Goal: Navigation & Orientation: Find specific page/section

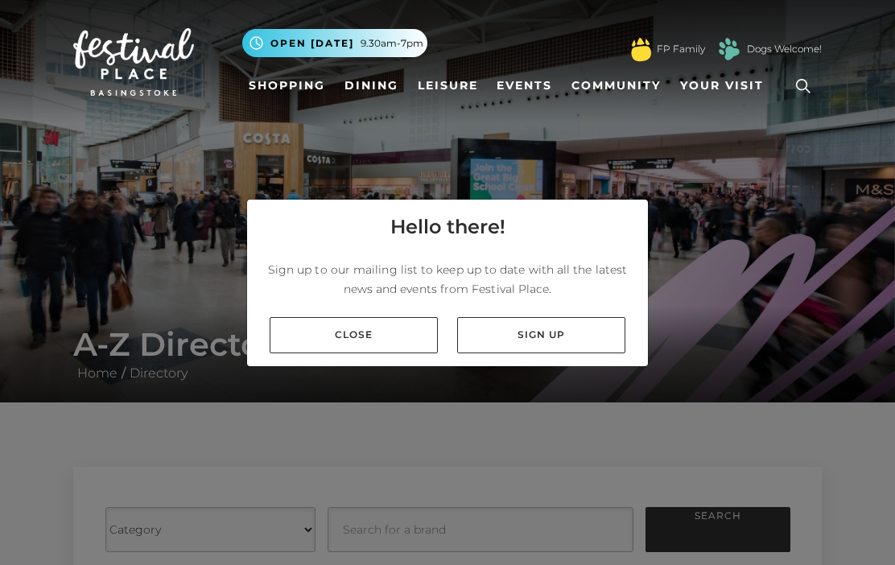
click at [360, 330] on link "Close" at bounding box center [354, 335] width 168 height 36
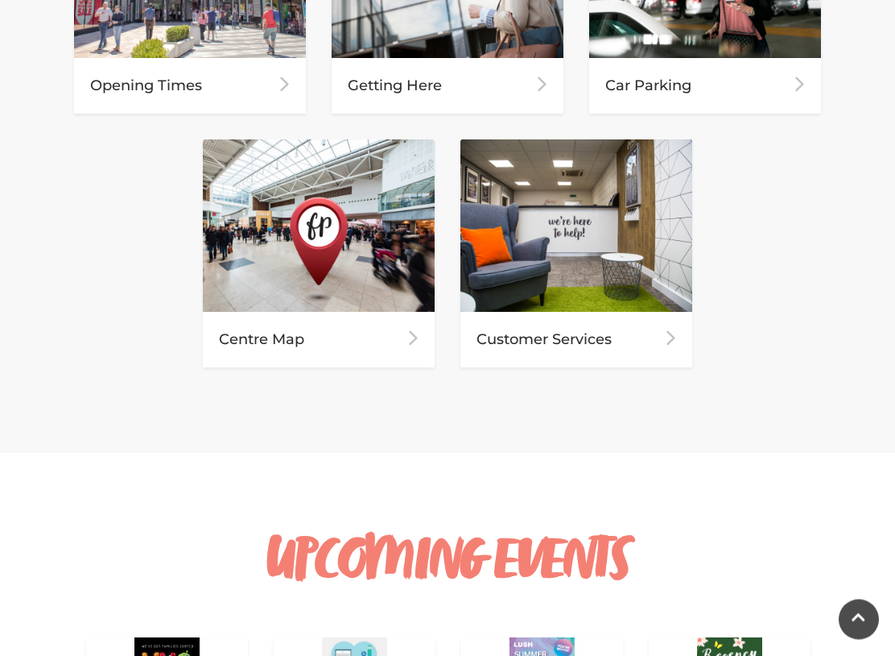
scroll to position [933, 0]
click at [388, 275] on img at bounding box center [319, 225] width 232 height 172
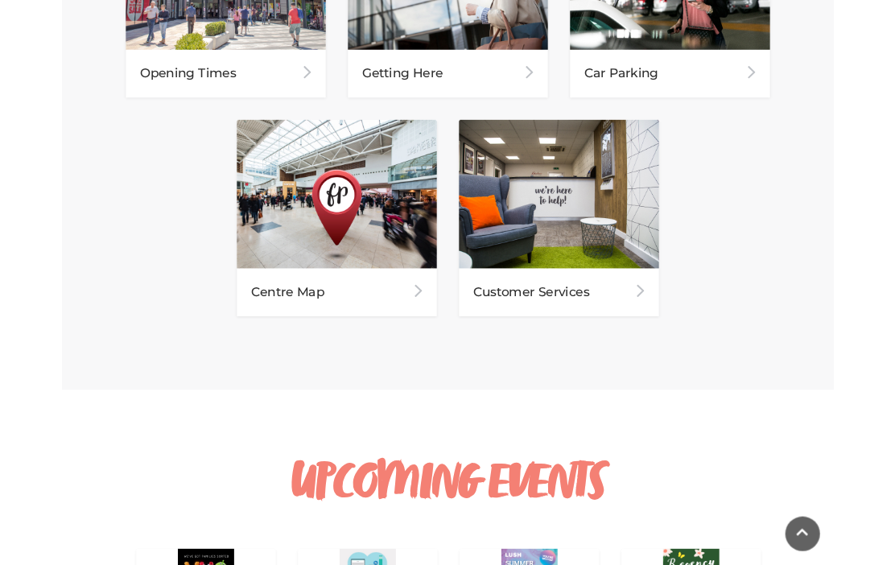
scroll to position [978, 0]
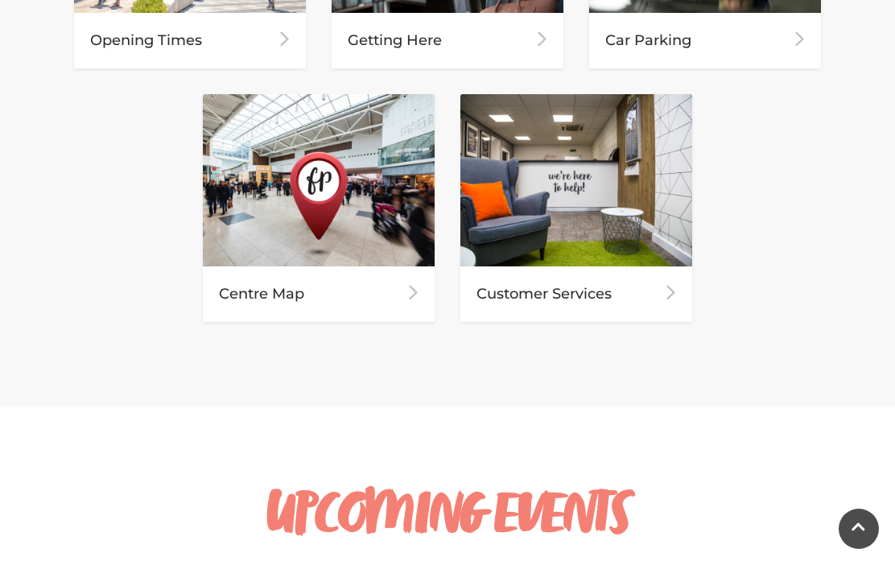
click at [403, 233] on img at bounding box center [319, 180] width 232 height 172
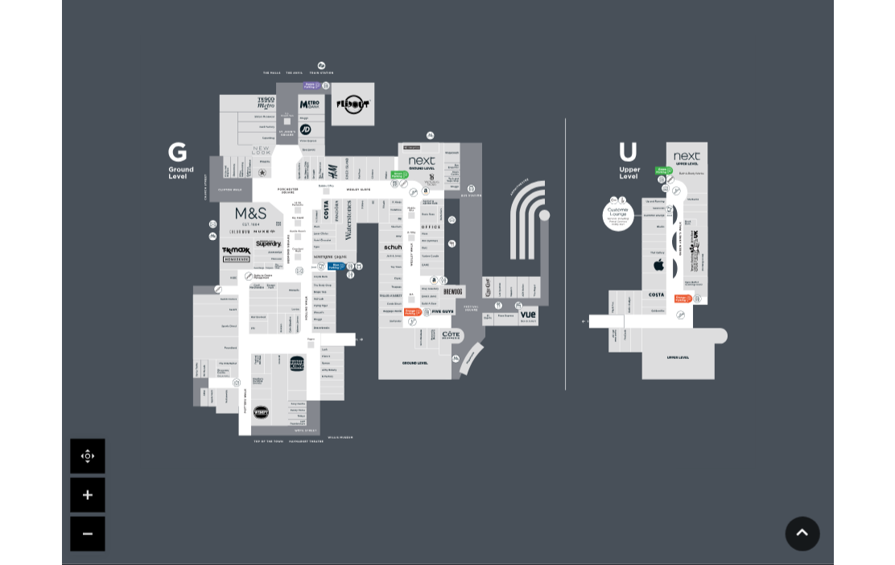
scroll to position [475, 0]
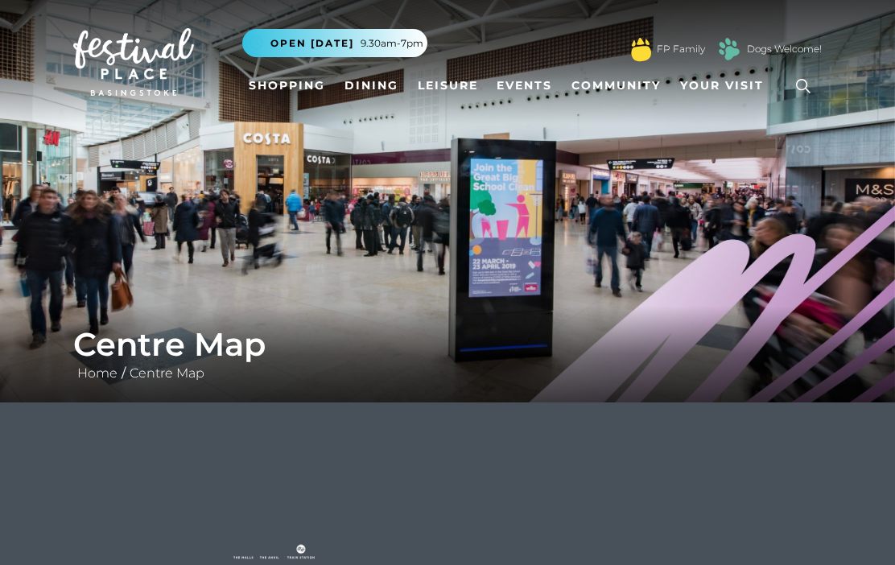
click at [180, 381] on link "Centre Map" at bounding box center [167, 373] width 83 height 15
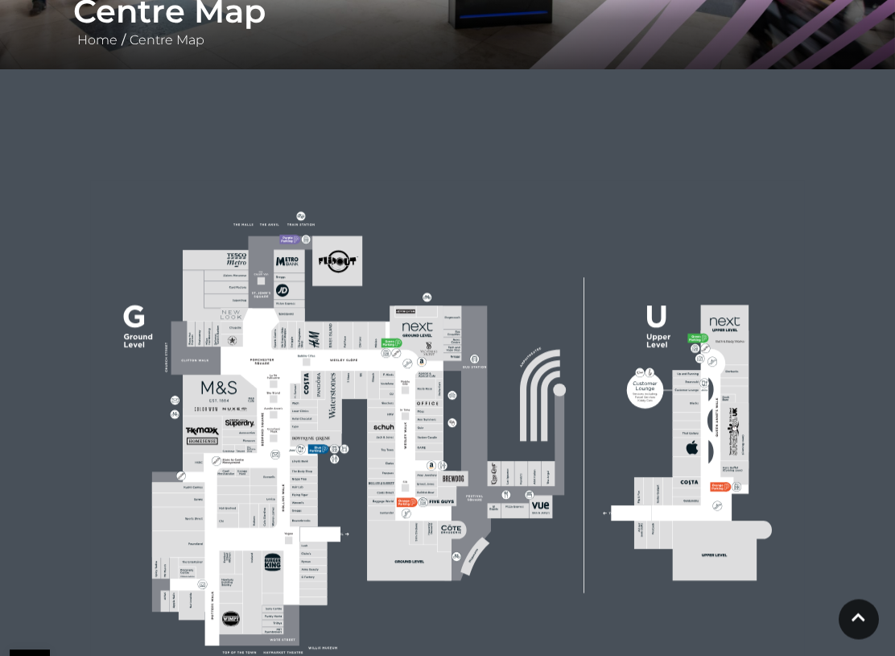
scroll to position [333, 0]
